Goal: Check status: Check status

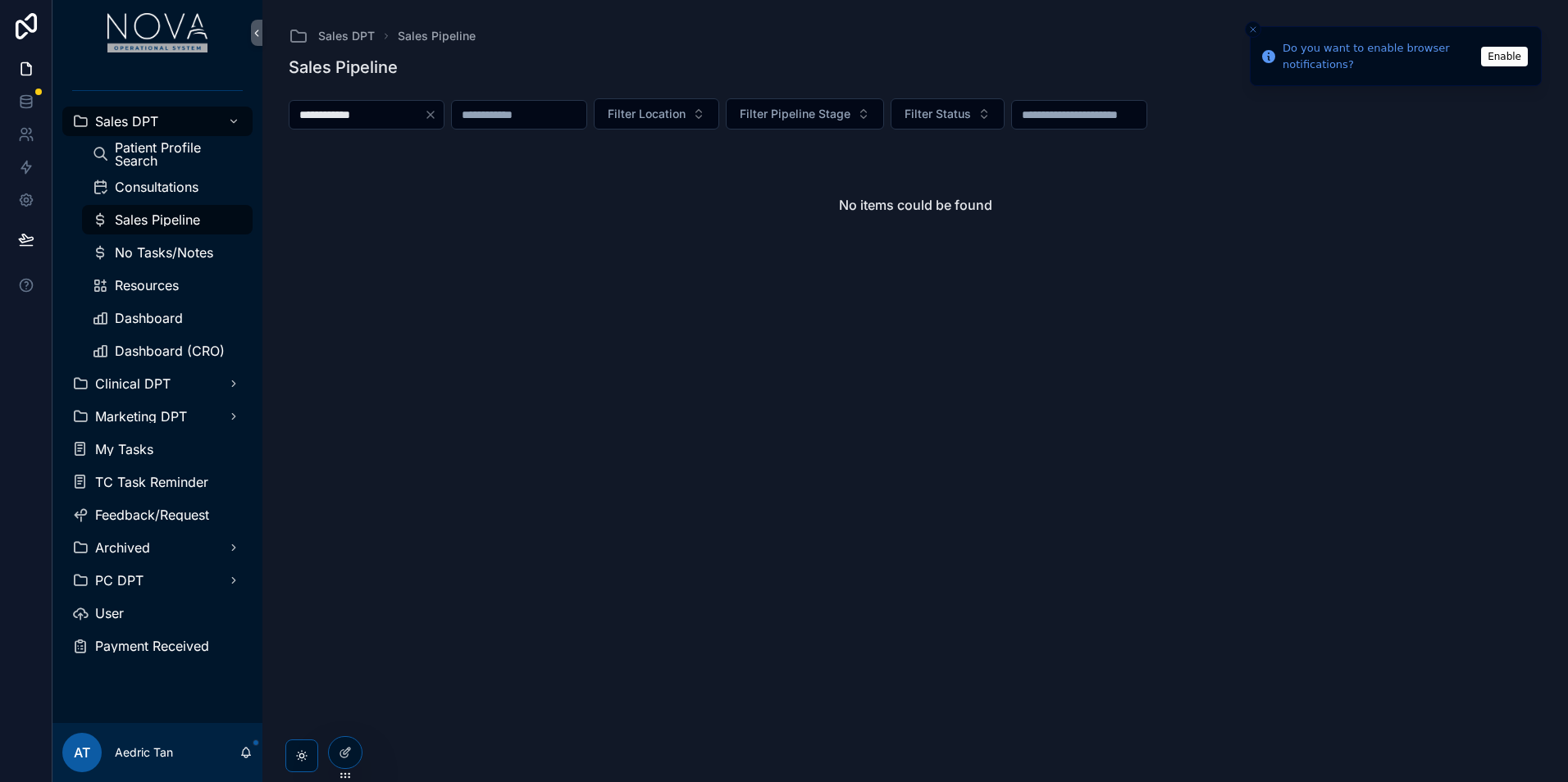
click at [437, 113] on icon "Clear" at bounding box center [429, 114] width 13 height 13
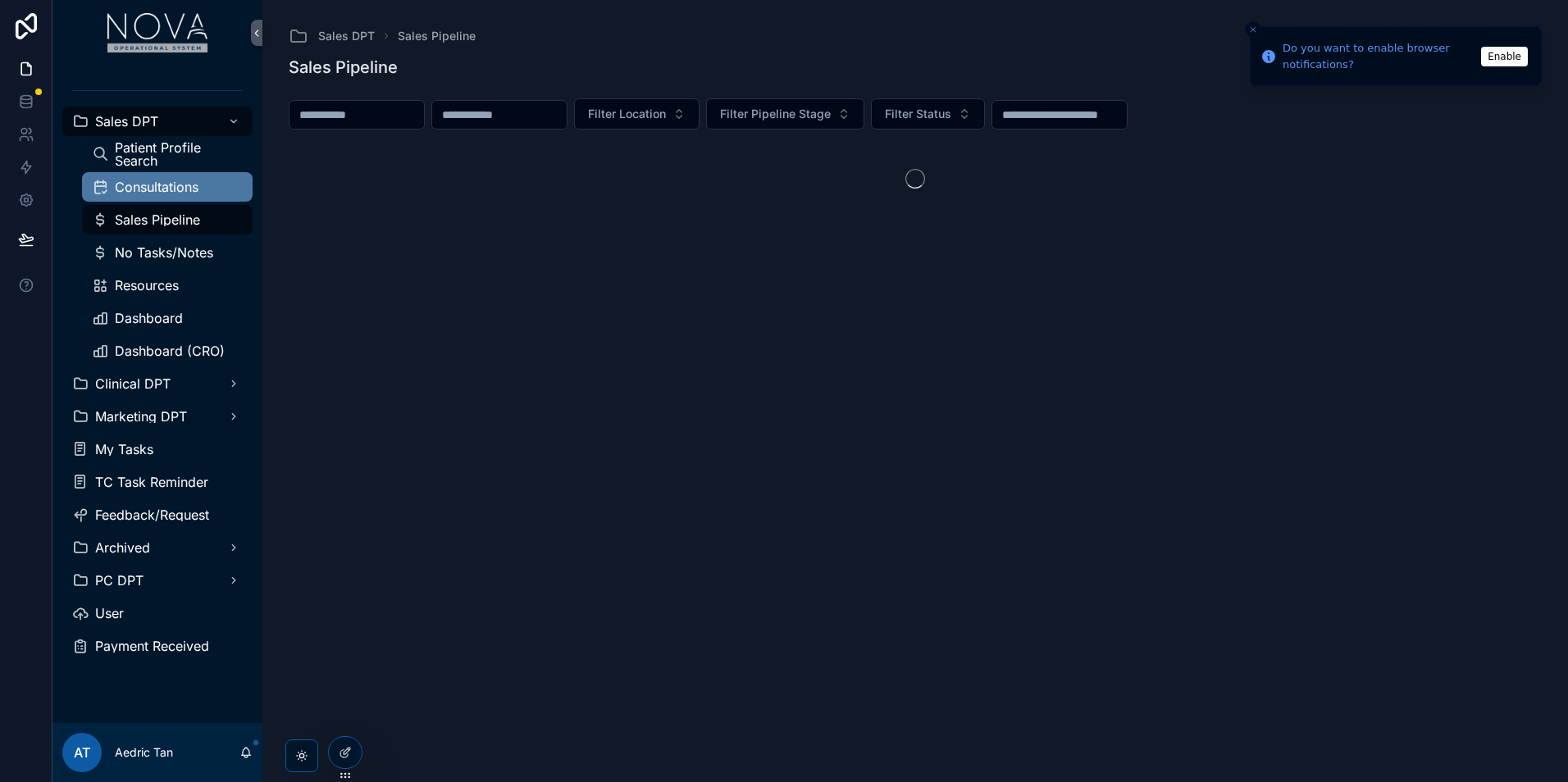
click at [196, 199] on div "Consultations" at bounding box center [167, 187] width 151 height 27
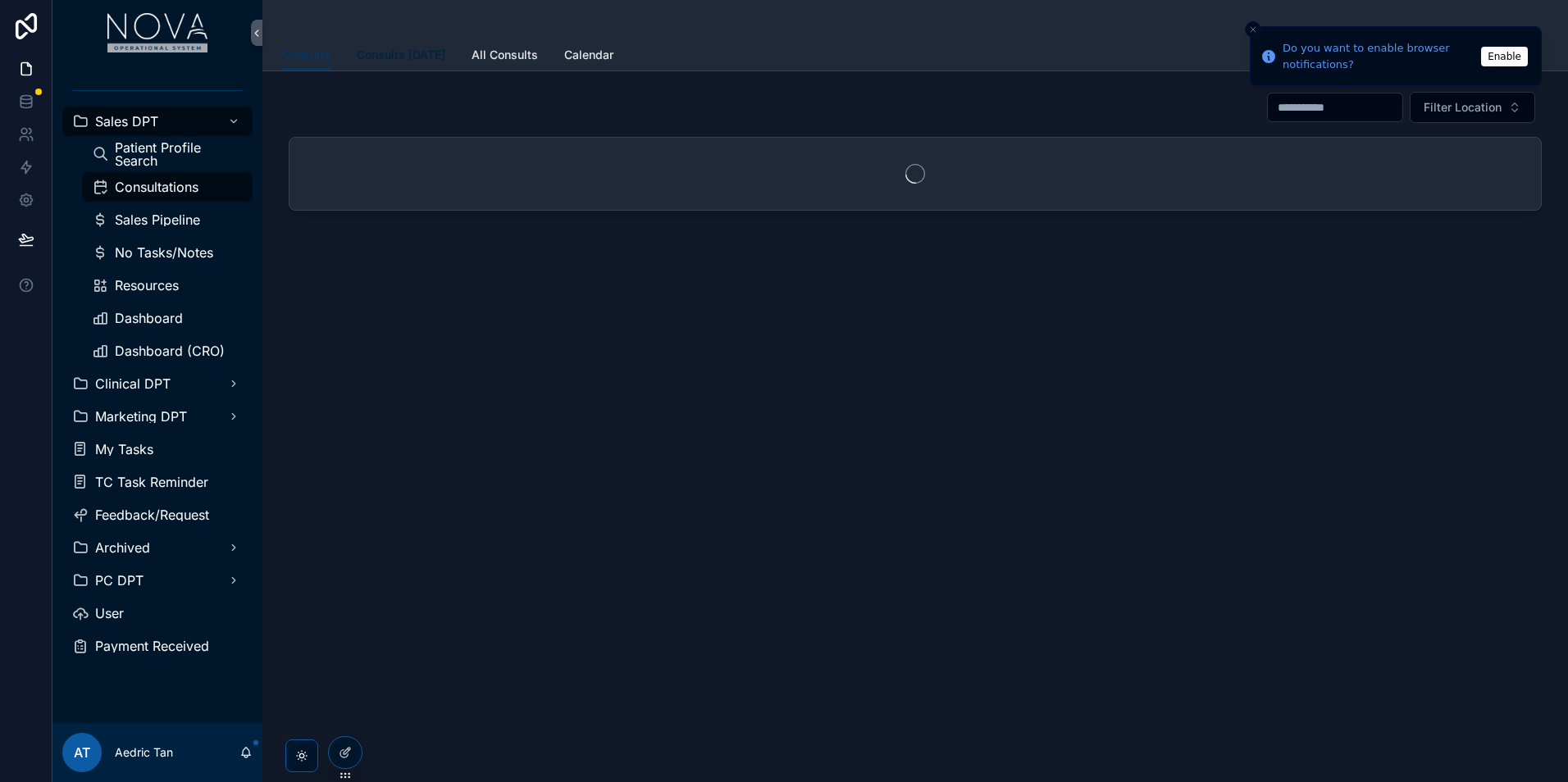
click at [402, 65] on link "Consults [DATE]" at bounding box center [401, 56] width 88 height 32
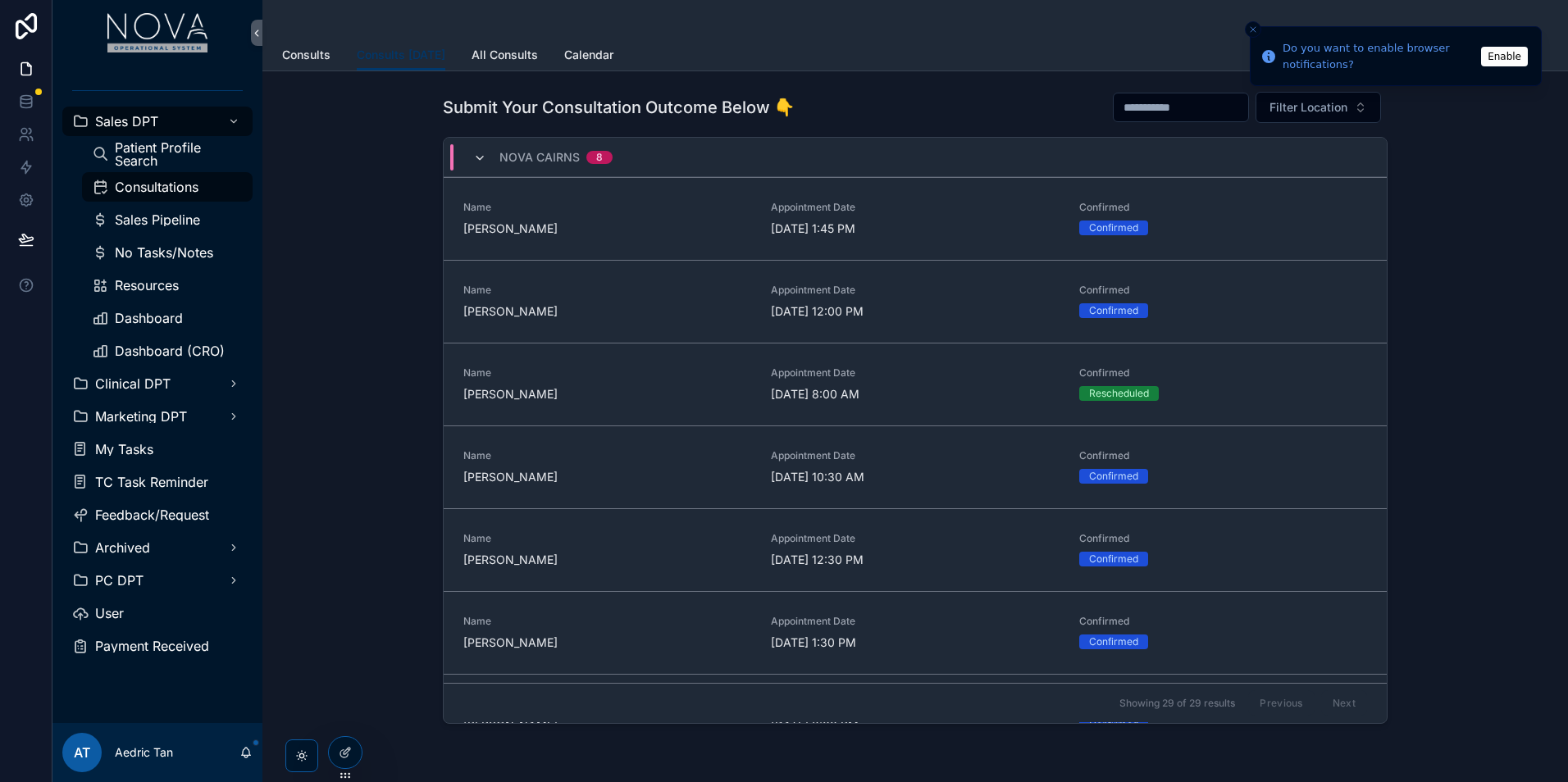
click at [477, 156] on icon "scrollable content" at bounding box center [479, 157] width 13 height 13
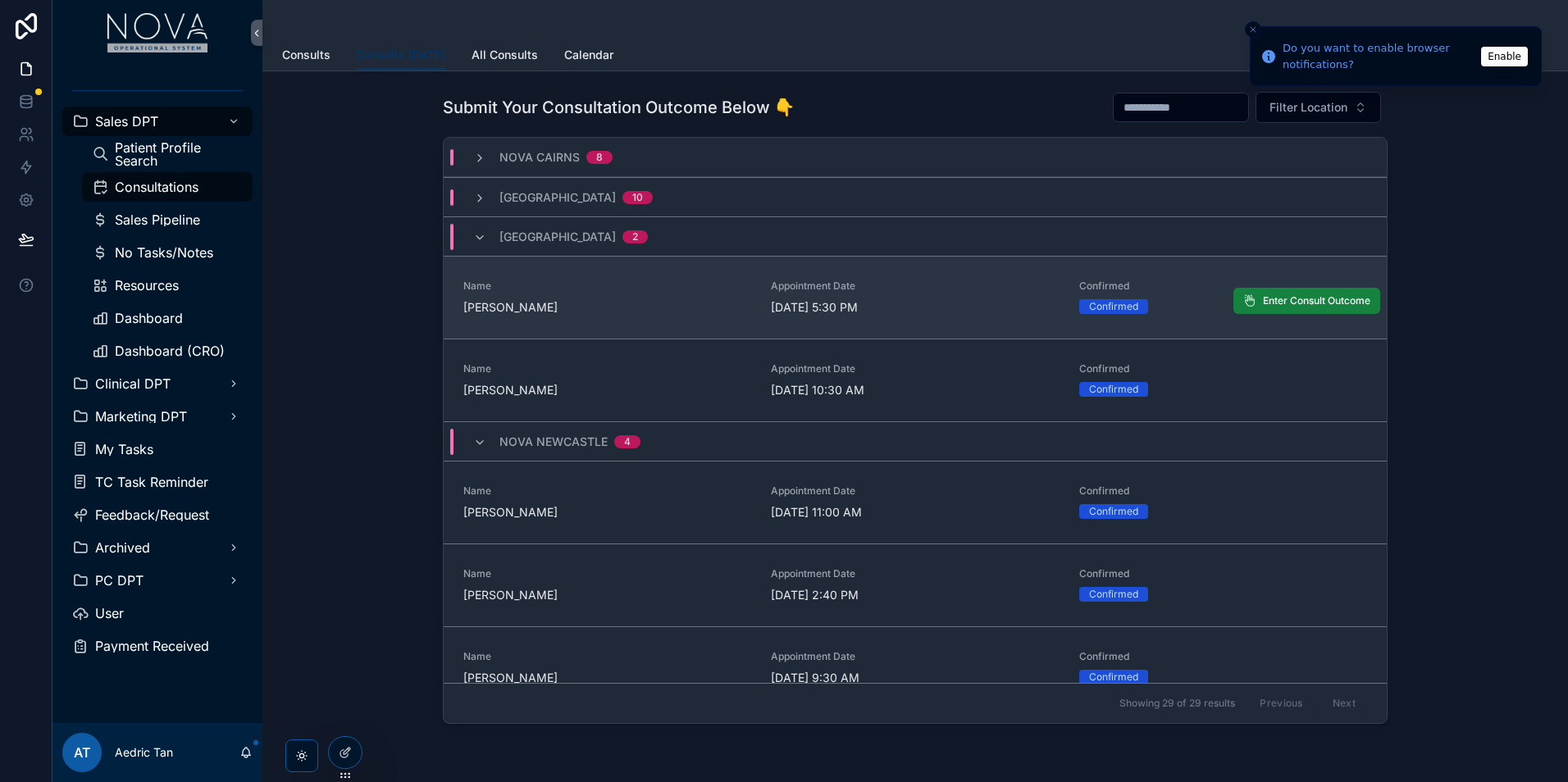
click at [1246, 303] on button "Enter Consult Outcome" at bounding box center [1306, 301] width 146 height 27
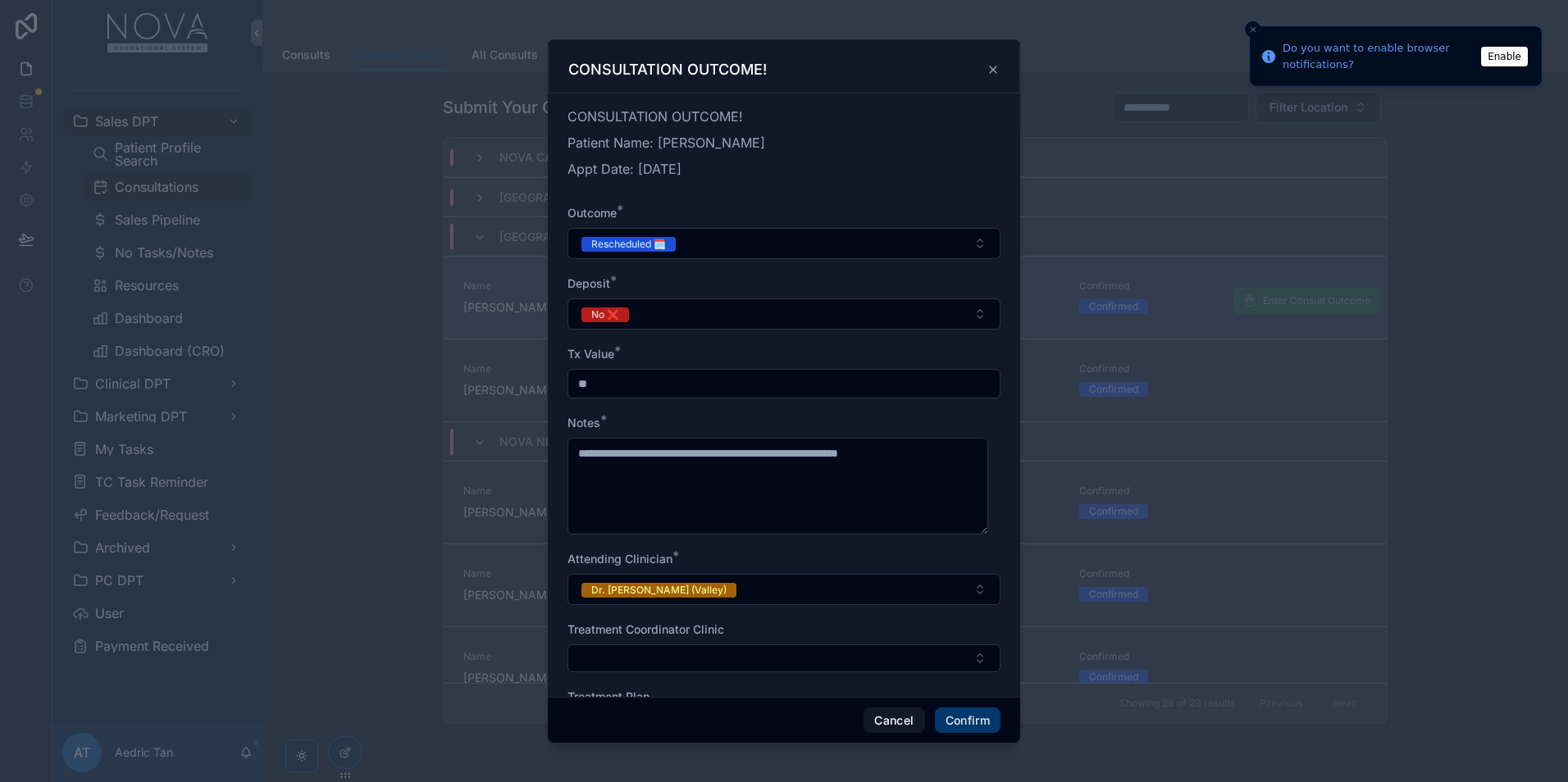
click at [993, 72] on icon at bounding box center [992, 69] width 13 height 13
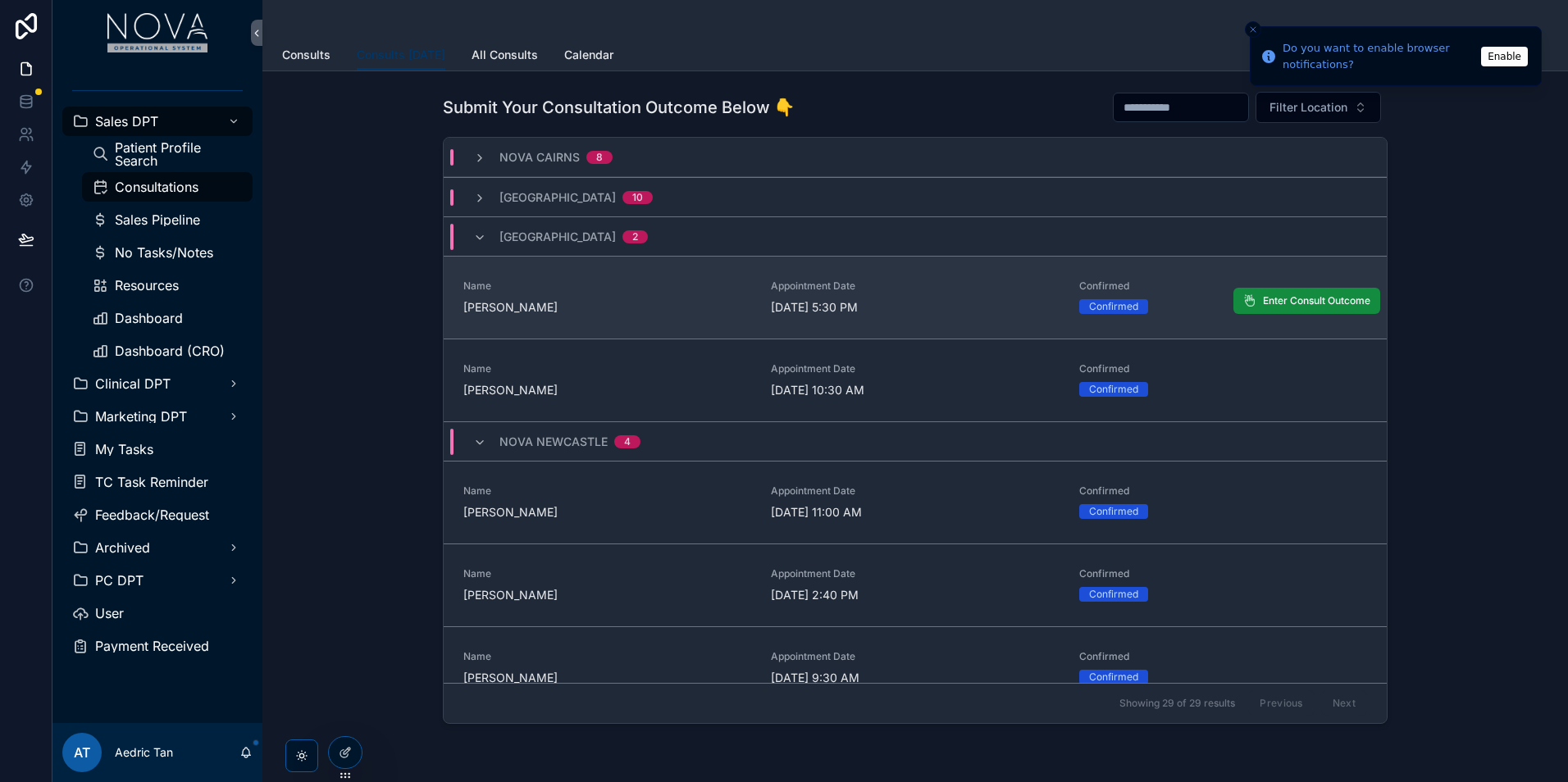
click at [1250, 28] on icon "Close toast" at bounding box center [1253, 29] width 10 height 10
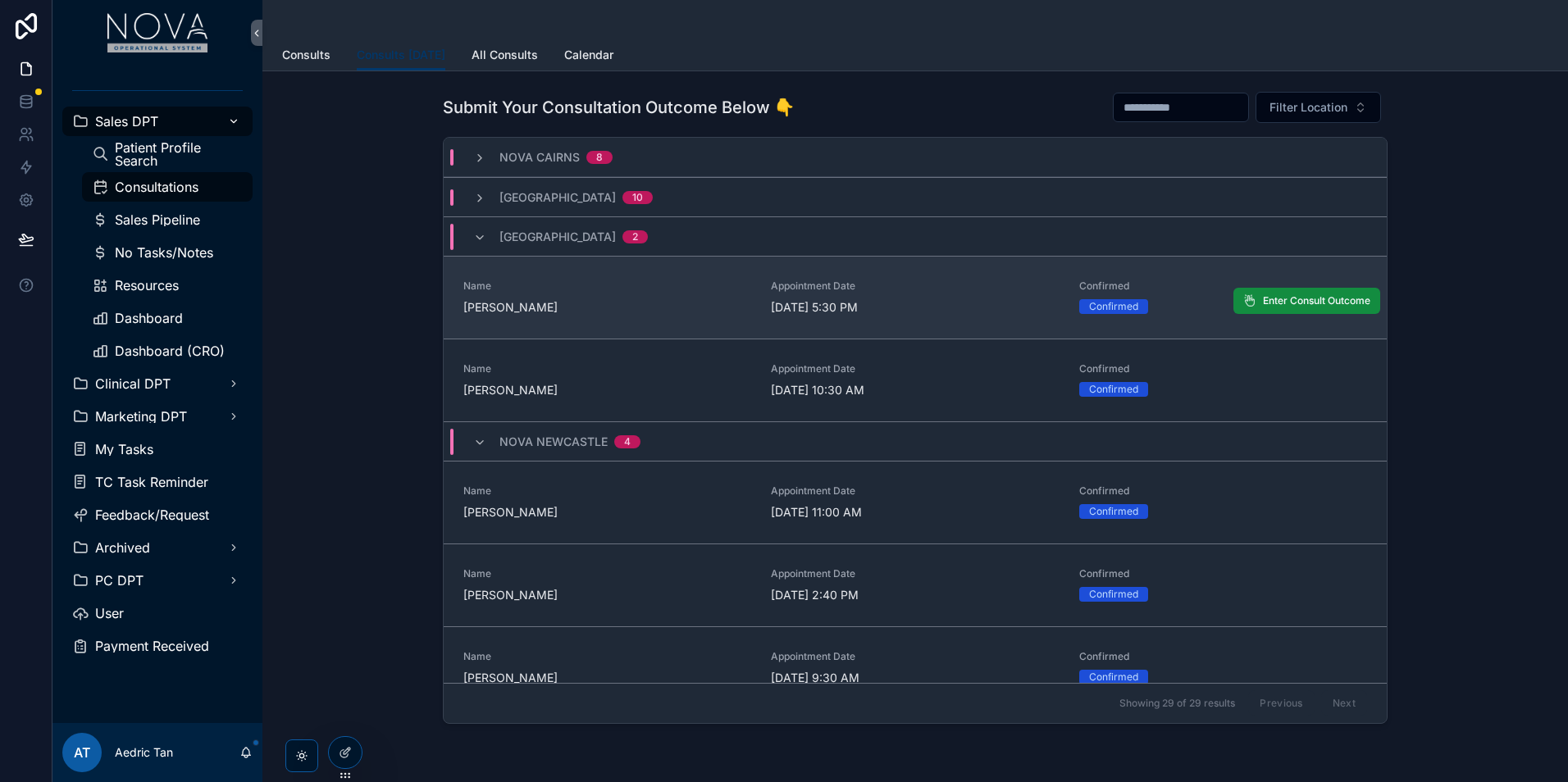
click at [129, 117] on span "Sales DPT" at bounding box center [127, 121] width 63 height 13
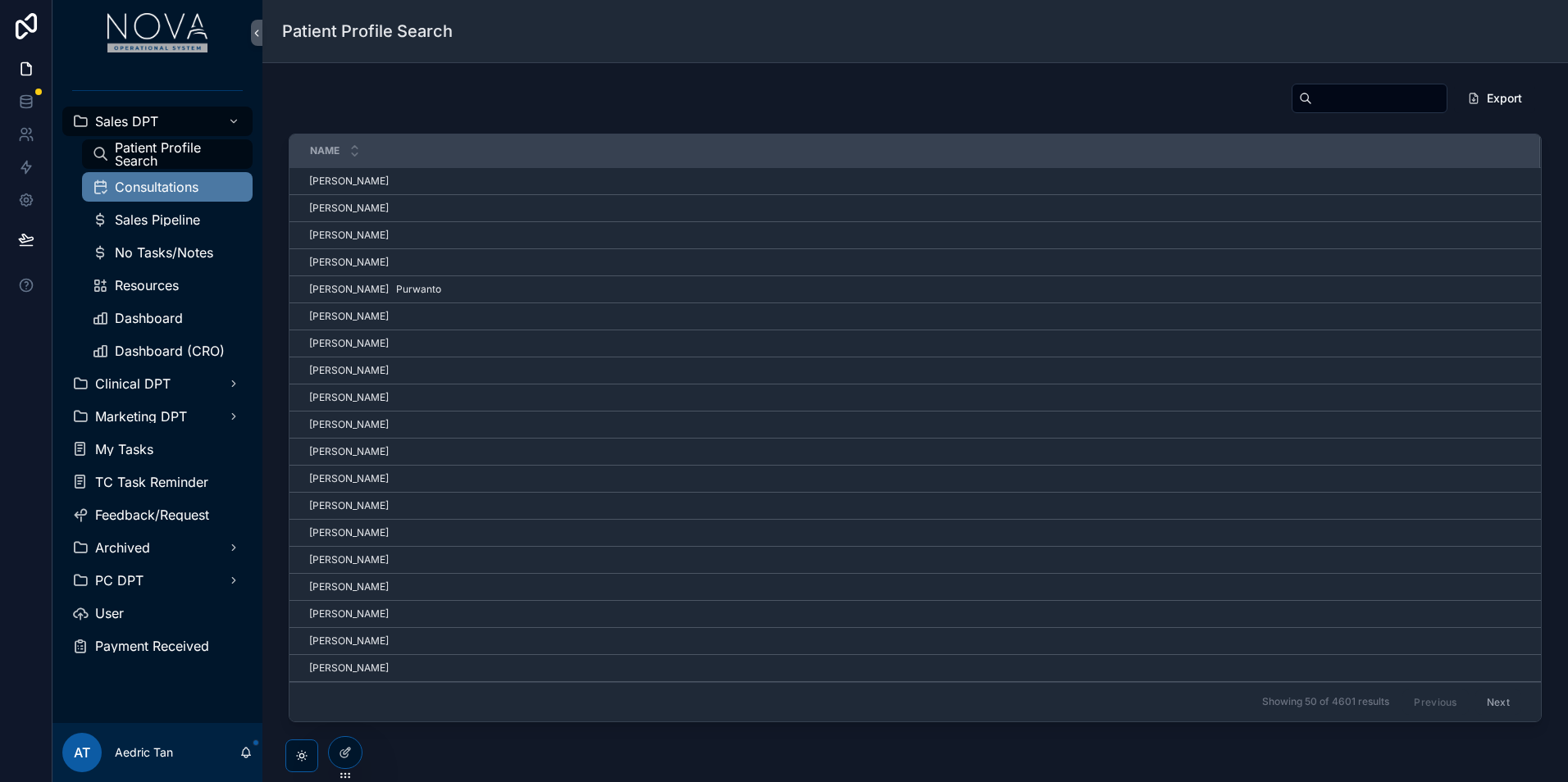
click at [137, 199] on div "Consultations" at bounding box center [167, 187] width 151 height 27
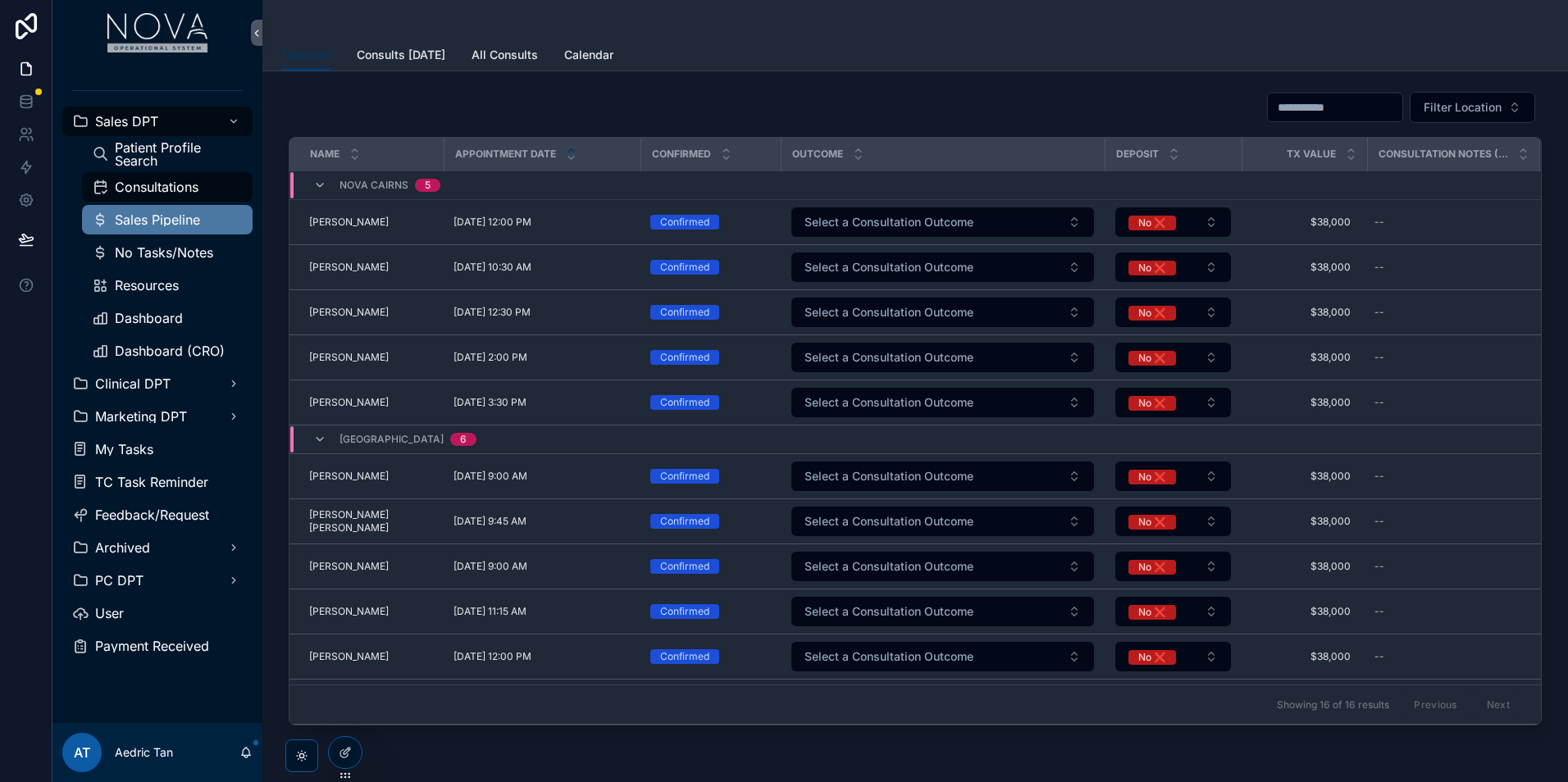
click at [147, 211] on div "Sales Pipeline" at bounding box center [167, 219] width 151 height 27
